Goal: Information Seeking & Learning: Learn about a topic

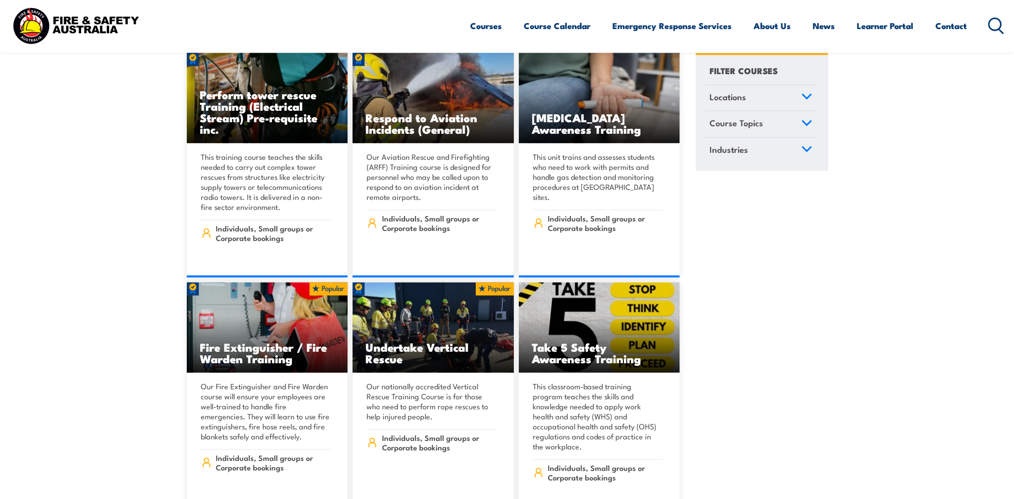
scroll to position [3455, 0]
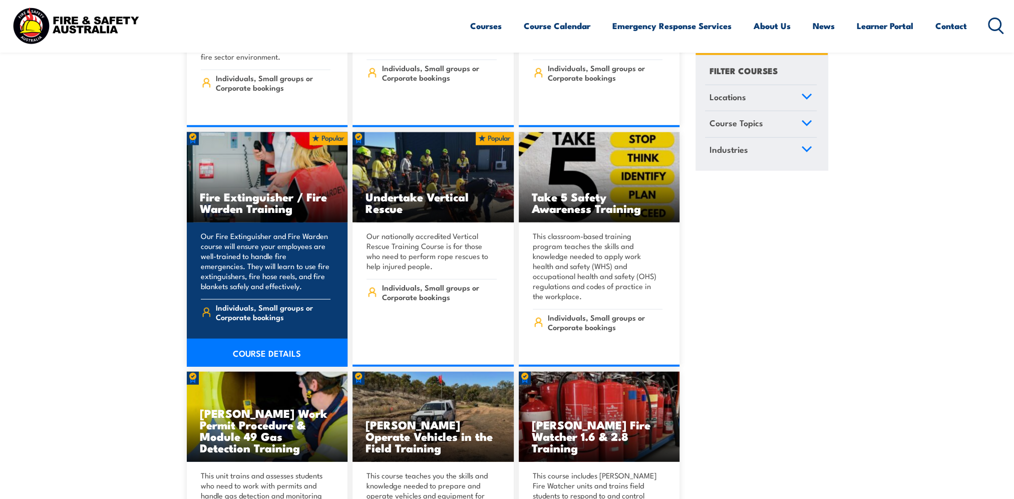
click at [251, 338] on link "COURSE DETAILS" at bounding box center [267, 352] width 161 height 28
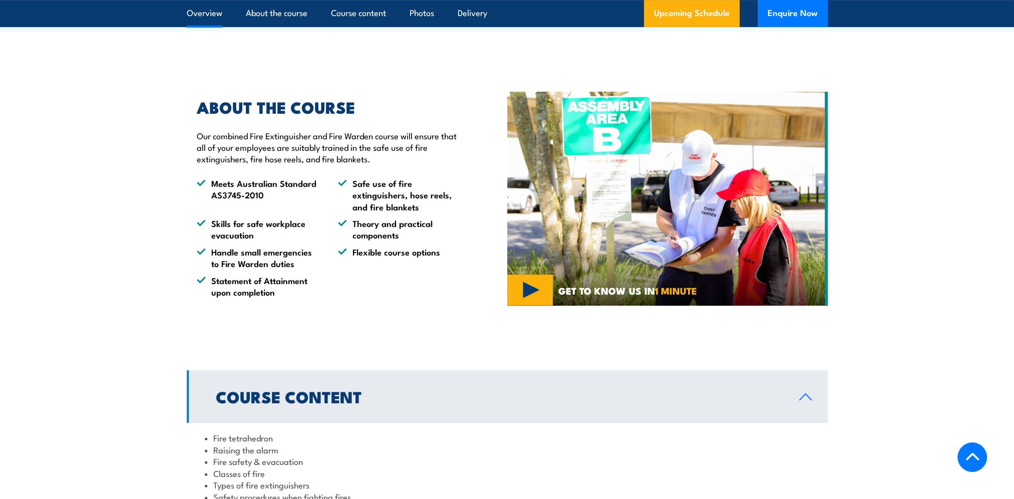
scroll to position [200, 0]
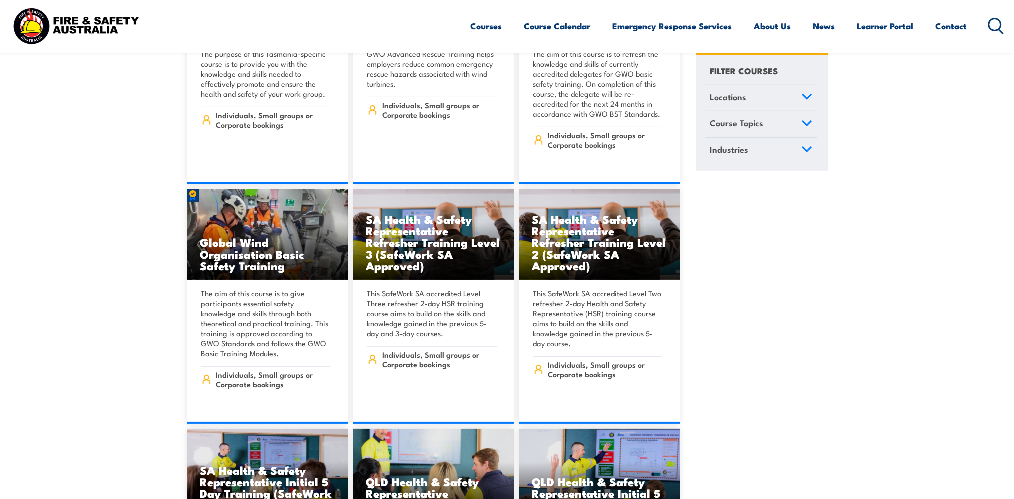
scroll to position [4356, 0]
